Goal: Information Seeking & Learning: Learn about a topic

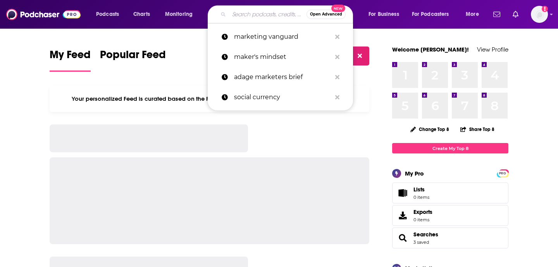
click at [237, 17] on input "Search podcasts, credits, & more..." at bounding box center [268, 14] width 78 height 12
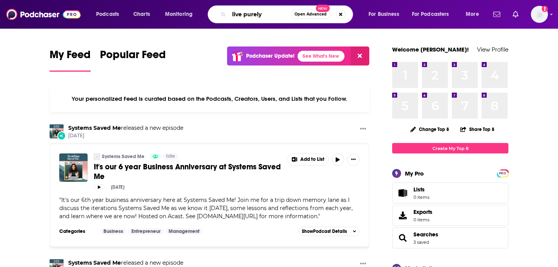
type input "live purely"
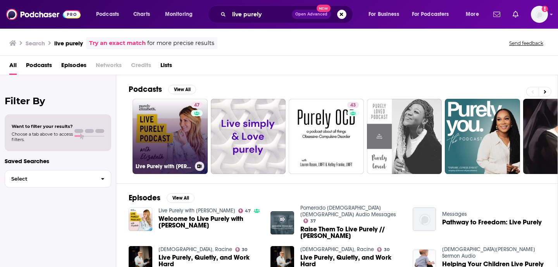
click at [169, 120] on link "47 Live Purely with [PERSON_NAME]" at bounding box center [170, 136] width 75 height 75
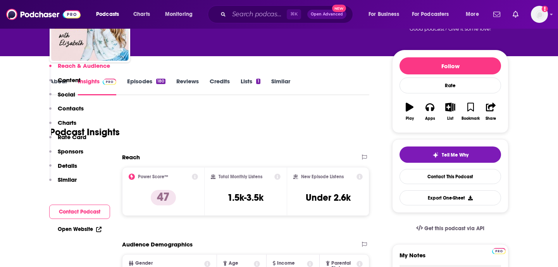
scroll to position [153, 0]
